Goal: Entertainment & Leisure: Consume media (video, audio)

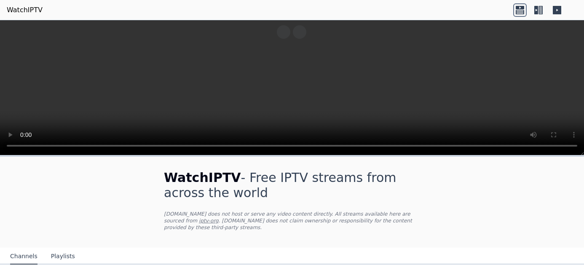
click at [537, 9] on icon at bounding box center [536, 10] width 4 height 8
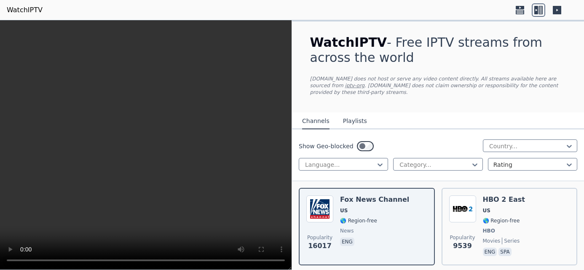
click at [559, 9] on icon at bounding box center [557, 10] width 8 height 8
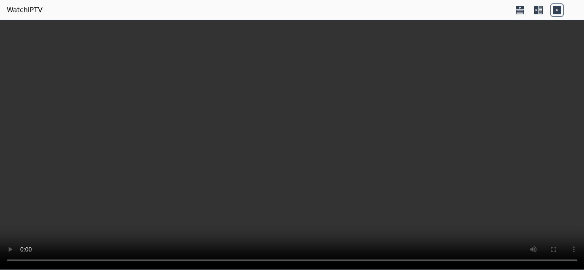
click at [537, 9] on icon at bounding box center [536, 10] width 4 height 8
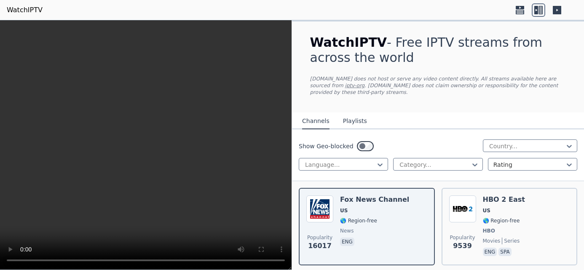
click at [517, 8] on icon at bounding box center [519, 7] width 8 height 3
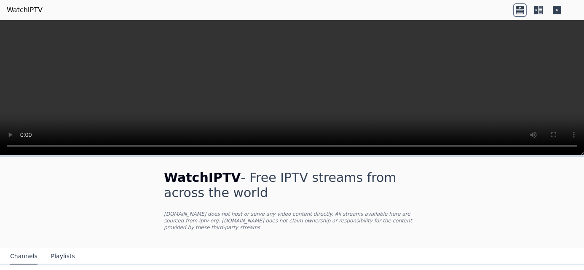
click at [542, 7] on icon at bounding box center [540, 10] width 4 height 8
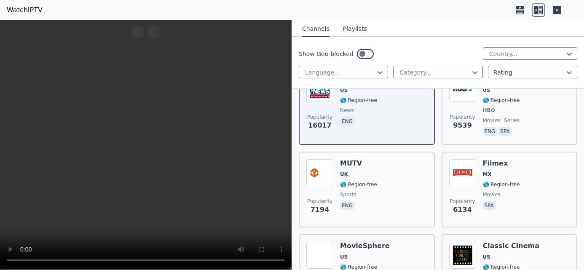
scroll to position [126, 0]
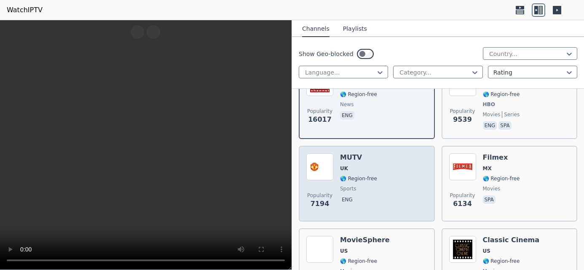
click at [365, 165] on span "UK" at bounding box center [358, 168] width 37 height 7
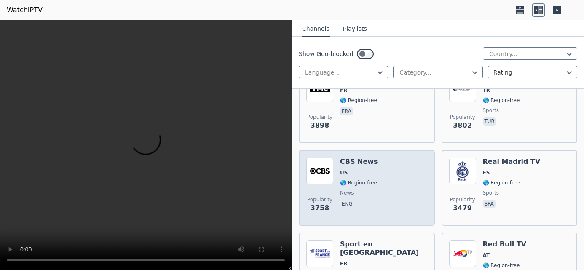
scroll to position [379, 0]
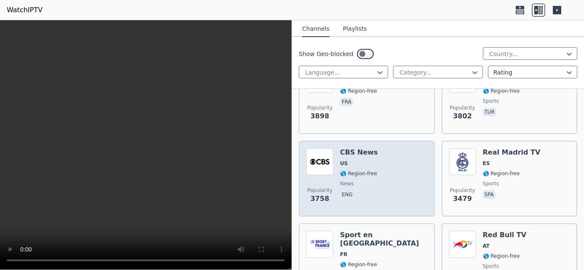
click at [342, 170] on span "🌎 Region-free" at bounding box center [358, 173] width 37 height 7
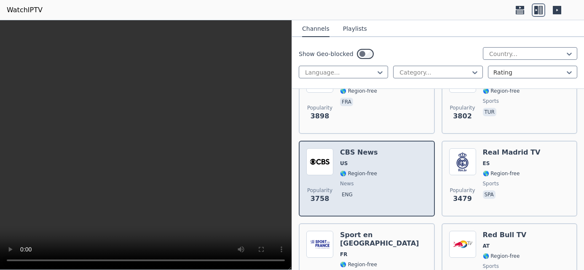
click at [321, 194] on span "3758" at bounding box center [319, 199] width 19 height 10
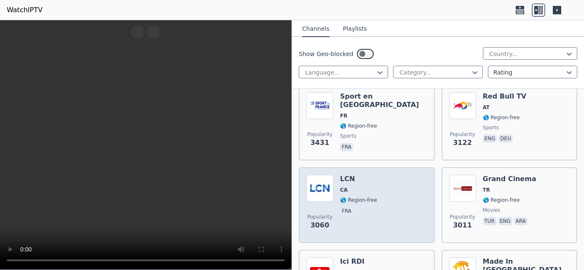
scroll to position [547, 0]
